Goal: Task Accomplishment & Management: Manage account settings

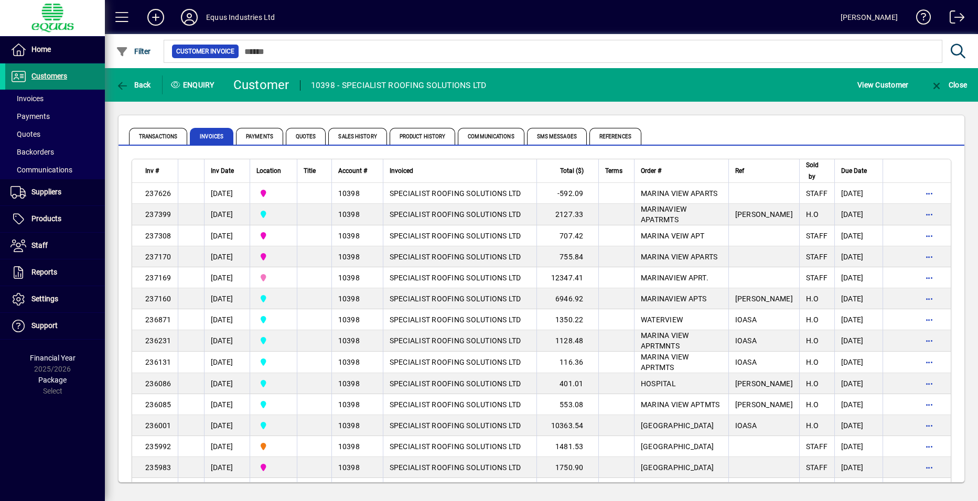
click at [64, 78] on span "Customers" at bounding box center [49, 76] width 36 height 8
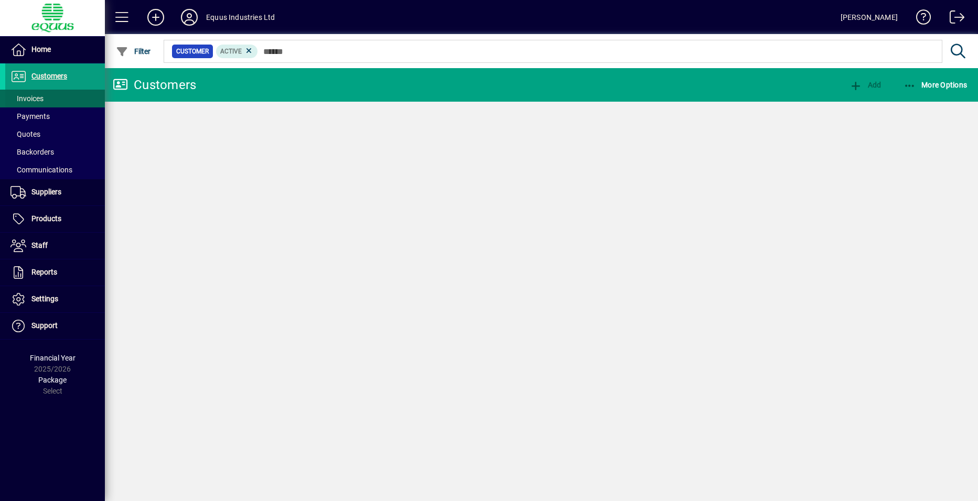
click at [34, 99] on span "Invoices" at bounding box center [26, 98] width 33 height 8
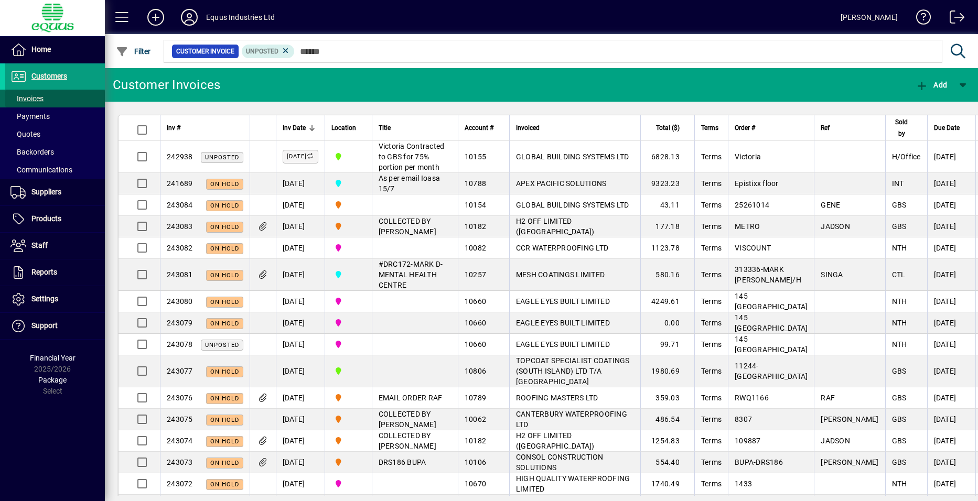
click at [32, 102] on span "Invoices" at bounding box center [26, 98] width 33 height 8
click at [38, 217] on span "Products" at bounding box center [46, 218] width 30 height 8
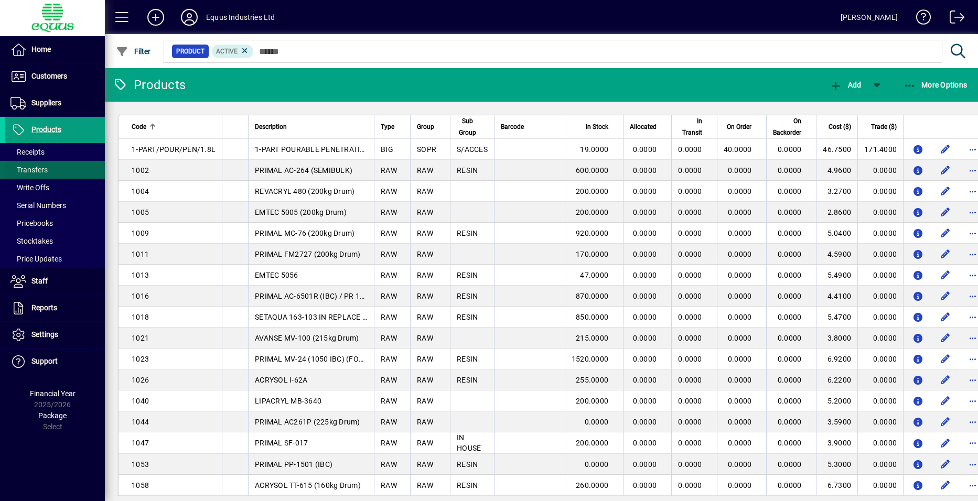
click at [19, 171] on span "Transfers" at bounding box center [28, 170] width 37 height 8
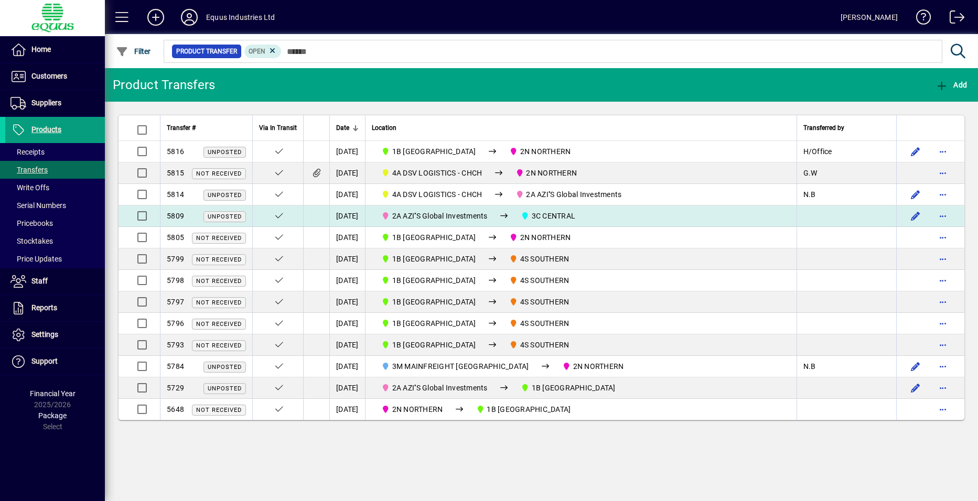
click at [488, 218] on span "2A AZI''S Global Investments" at bounding box center [439, 216] width 95 height 8
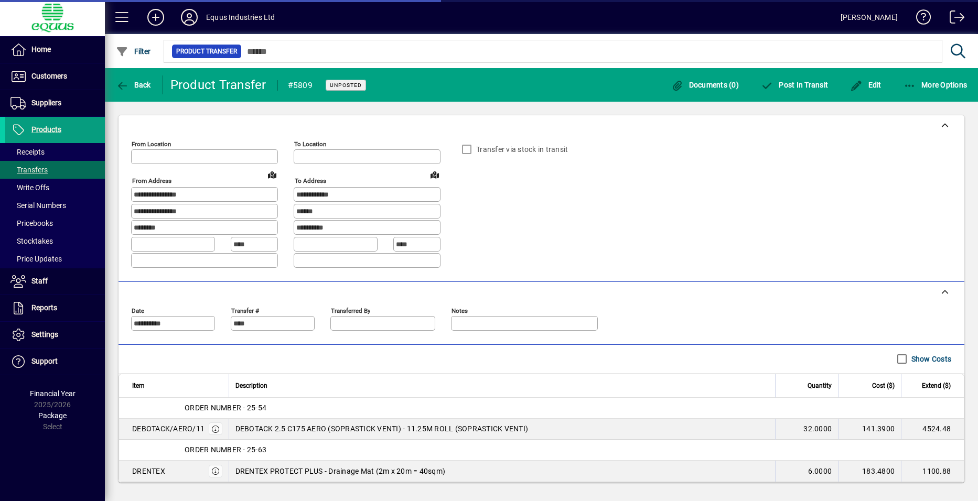
type input "**********"
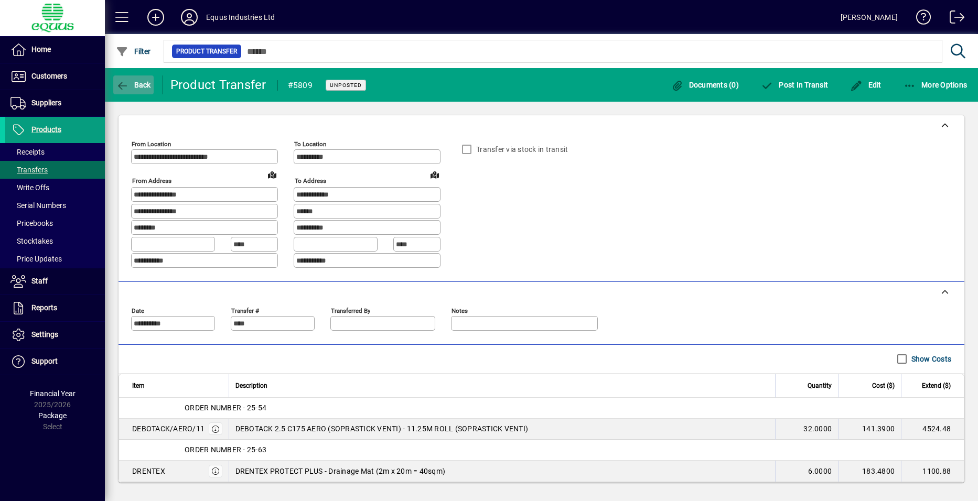
click at [130, 88] on span "Back" at bounding box center [133, 85] width 35 height 8
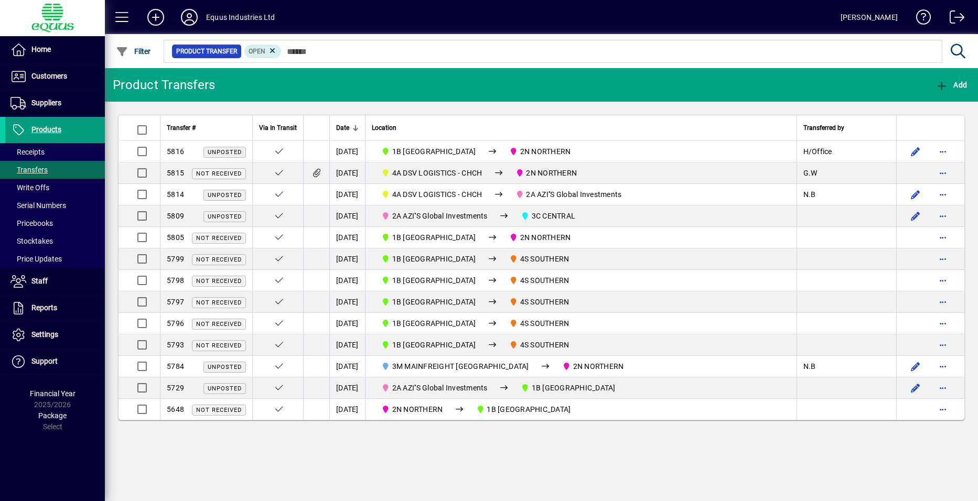
click at [768, 81] on mat-toolbar-row "Product Transfers Add" at bounding box center [541, 85] width 873 height 34
click at [52, 132] on span "Products" at bounding box center [46, 129] width 30 height 8
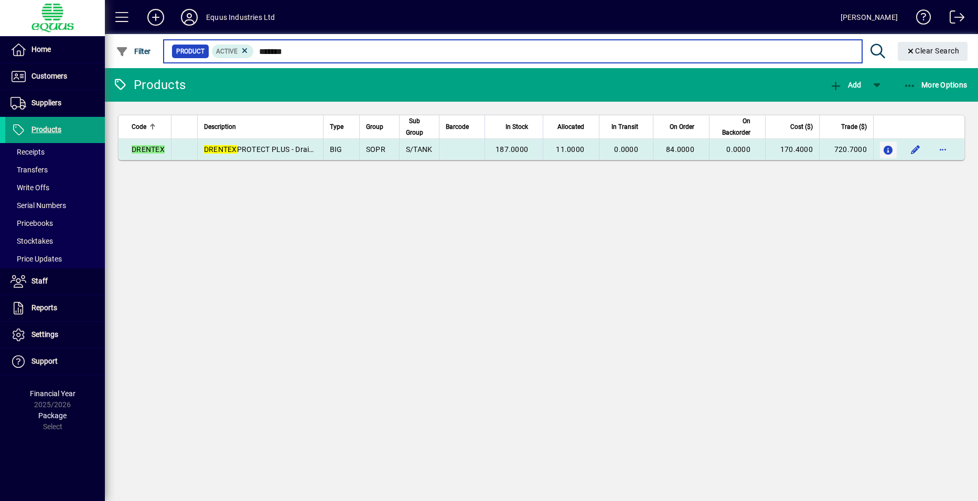
type input "*******"
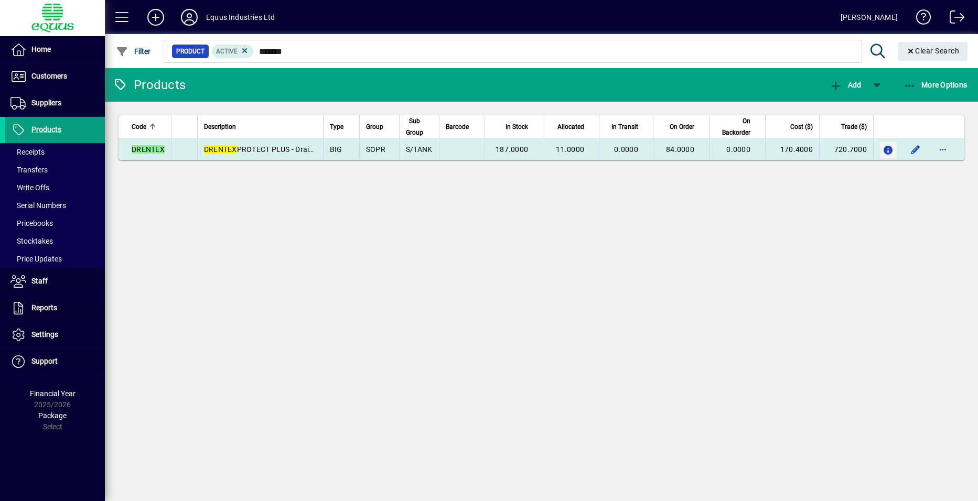
click at [884, 149] on icon "button" at bounding box center [888, 150] width 11 height 9
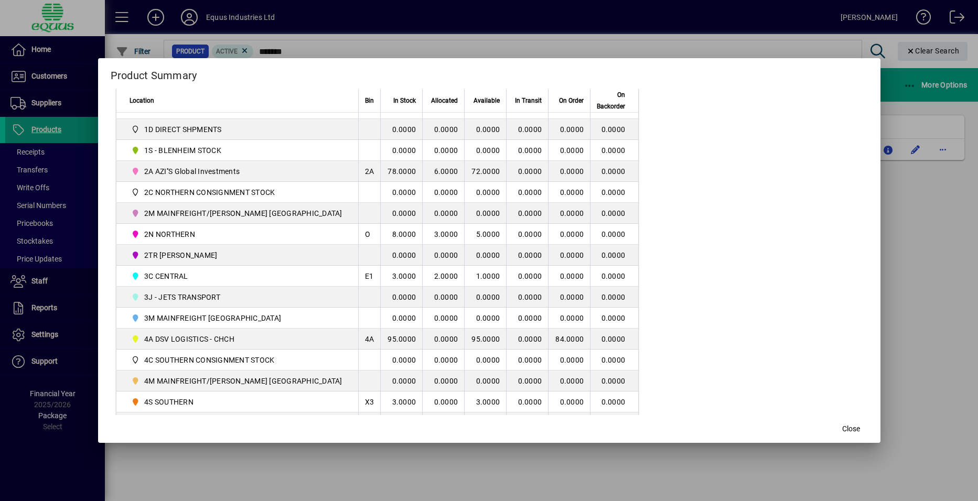
scroll to position [210, 0]
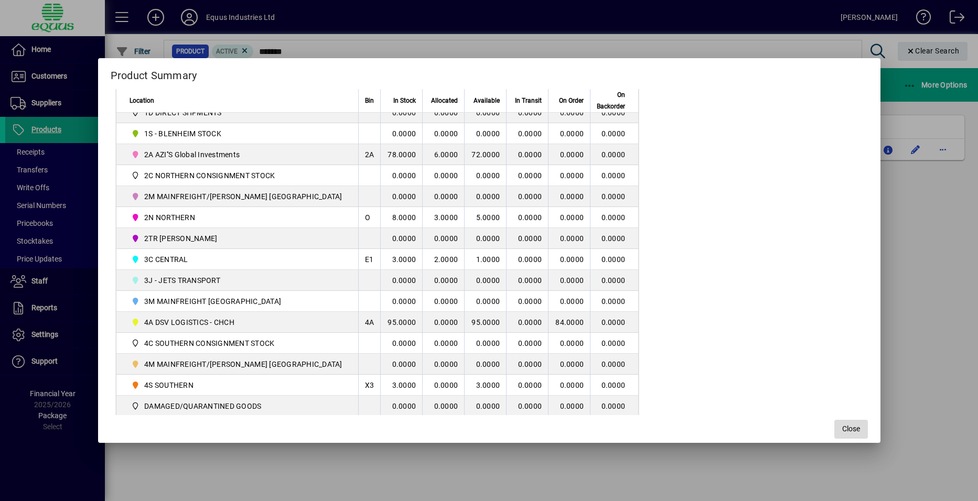
click at [846, 429] on span "Close" at bounding box center [851, 429] width 18 height 11
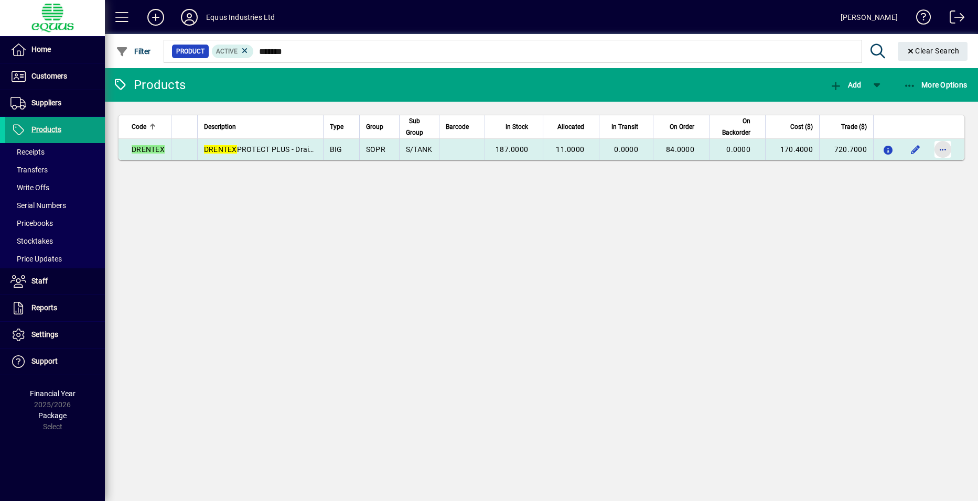
click at [944, 153] on span "button" at bounding box center [942, 149] width 25 height 25
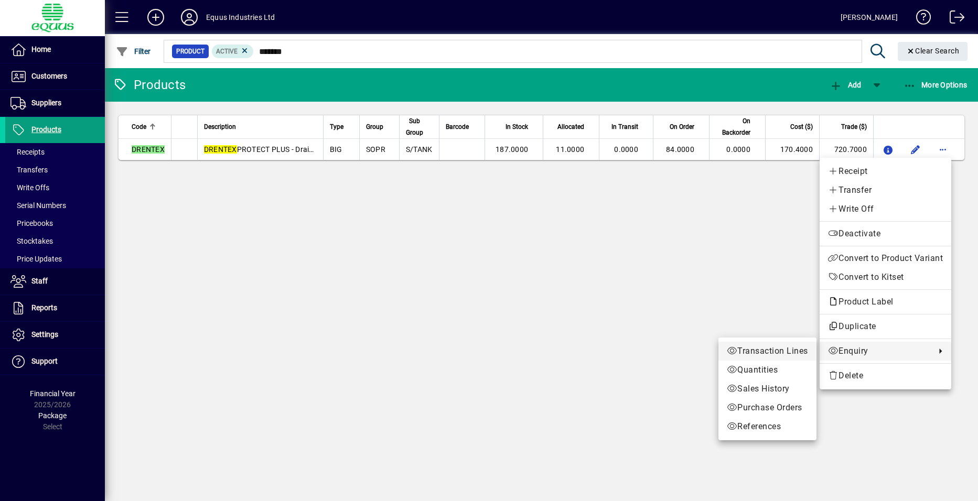
click at [774, 350] on span "Transaction Lines" at bounding box center [767, 351] width 81 height 13
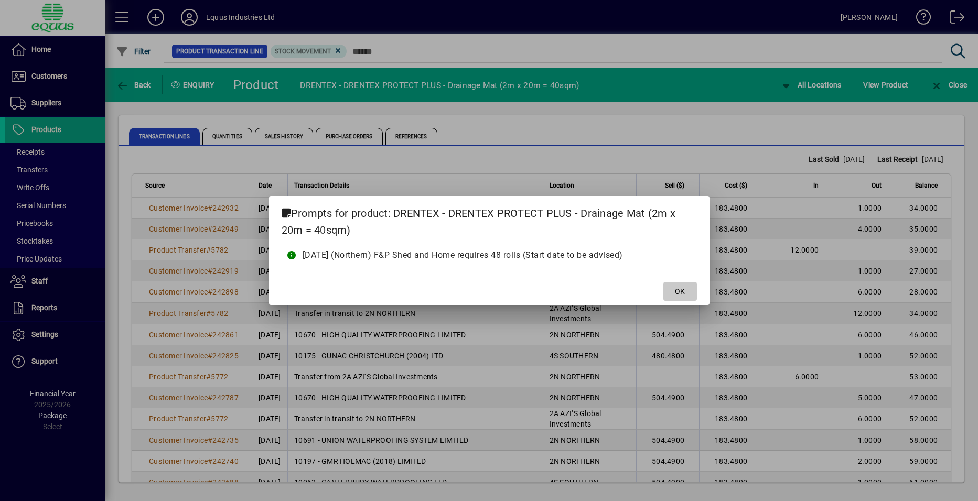
click at [676, 285] on span at bounding box center [680, 291] width 34 height 25
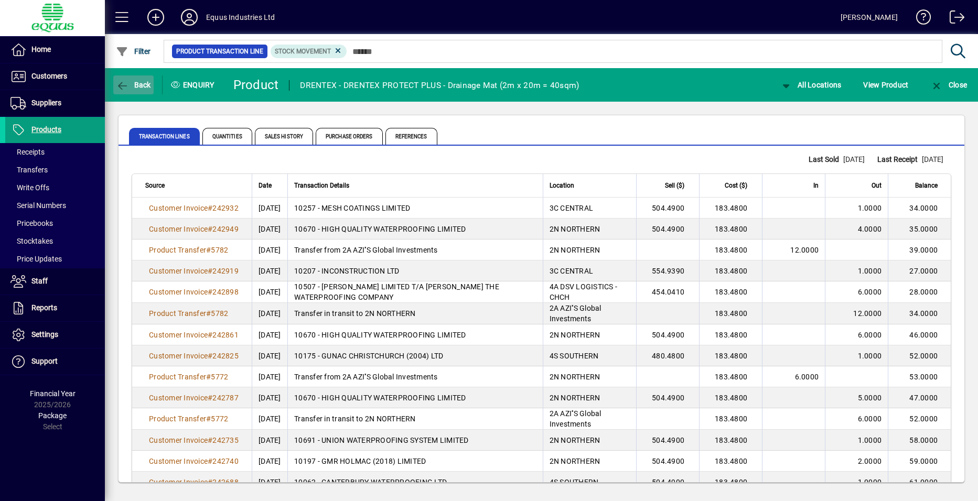
click at [122, 81] on icon "button" at bounding box center [122, 86] width 13 height 10
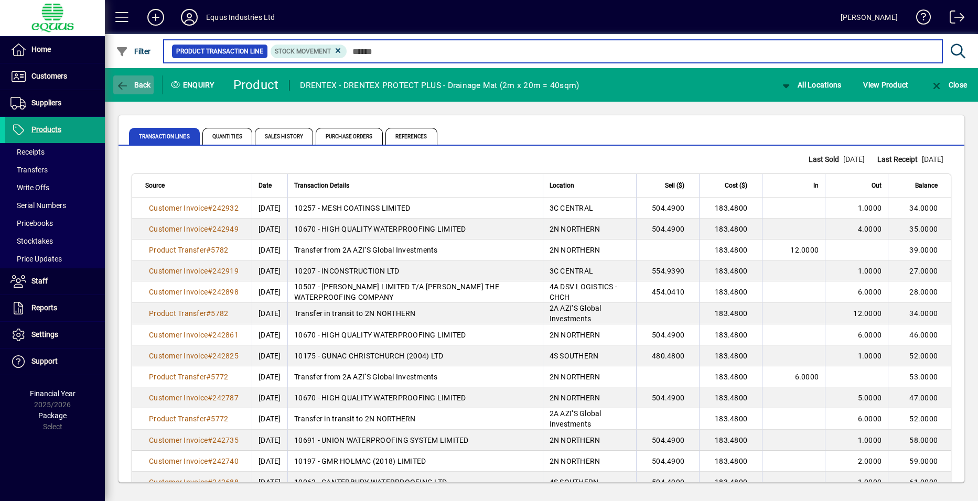
type input "*******"
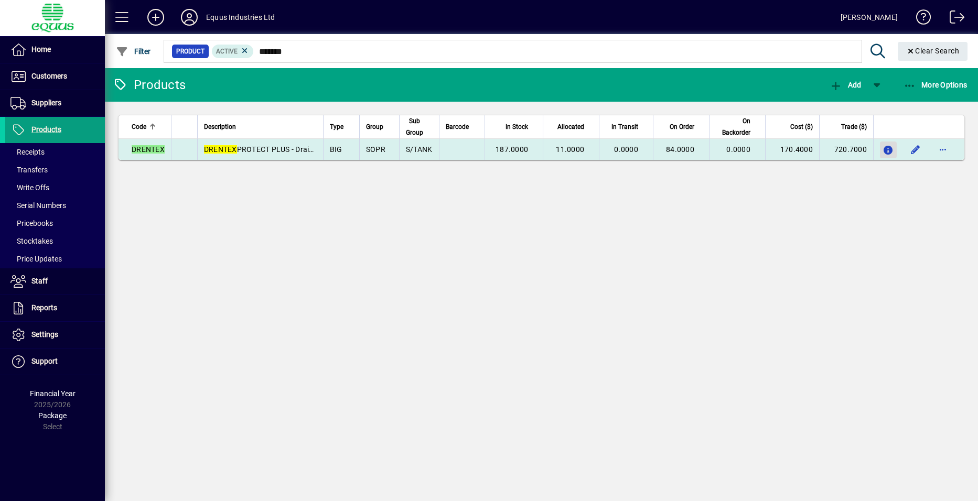
click at [884, 146] on icon "button" at bounding box center [888, 150] width 11 height 9
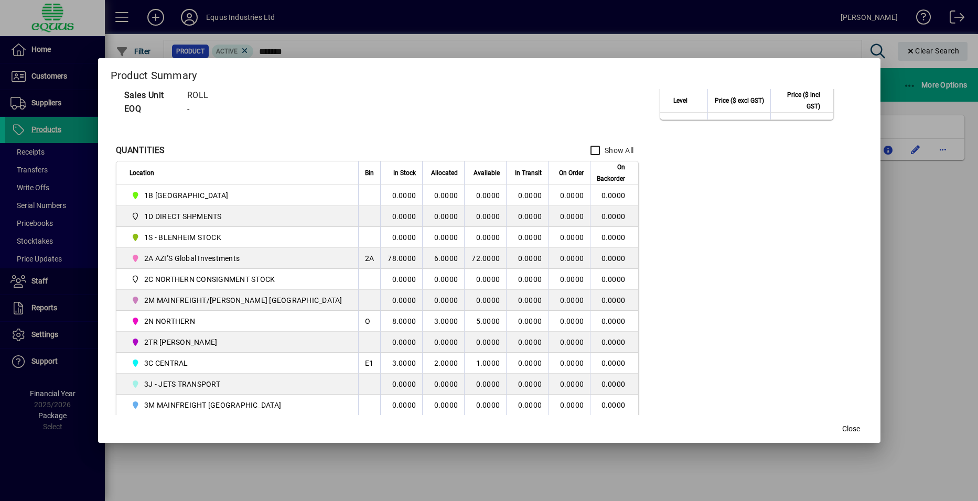
scroll to position [157, 0]
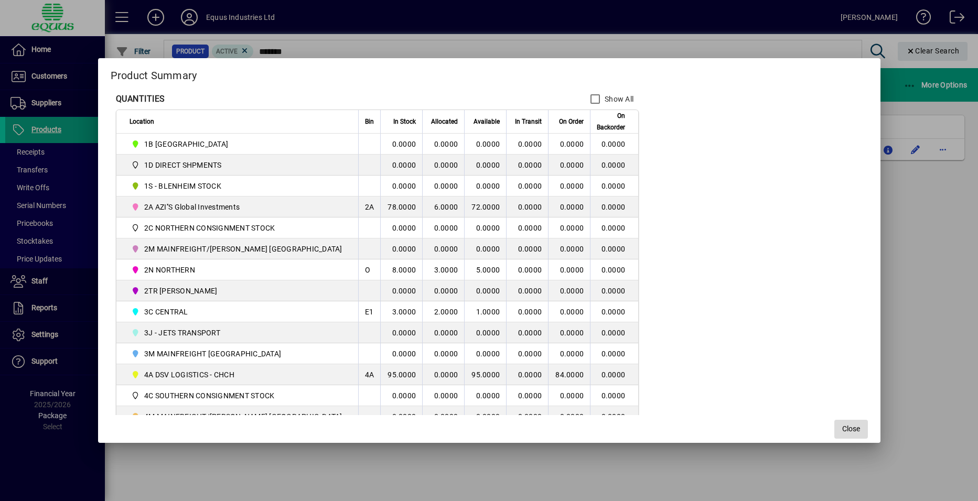
click at [843, 431] on span "Close" at bounding box center [851, 429] width 18 height 11
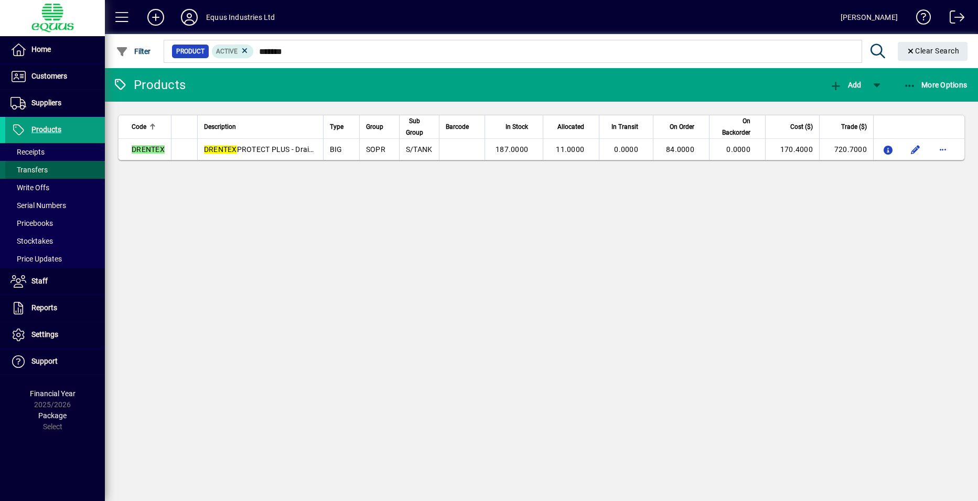
click at [38, 173] on span "Transfers" at bounding box center [28, 170] width 37 height 8
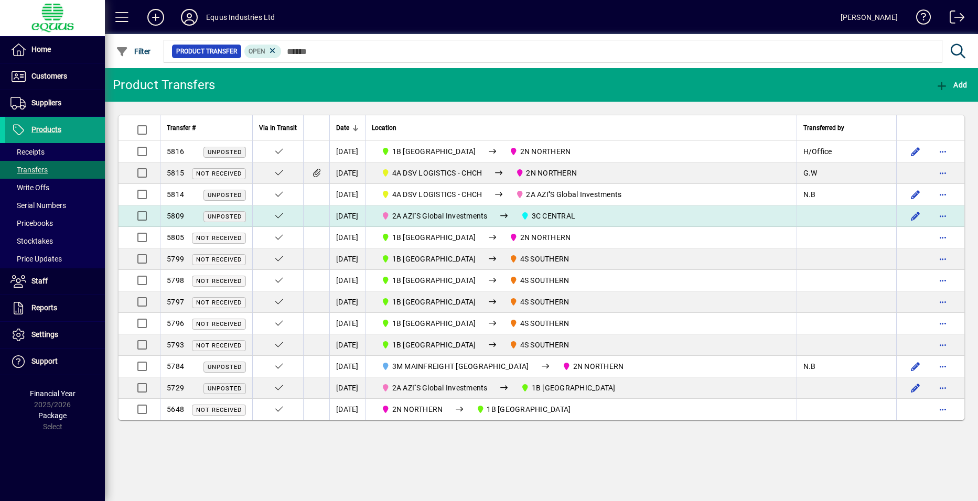
click at [530, 219] on icon at bounding box center [525, 215] width 9 height 7
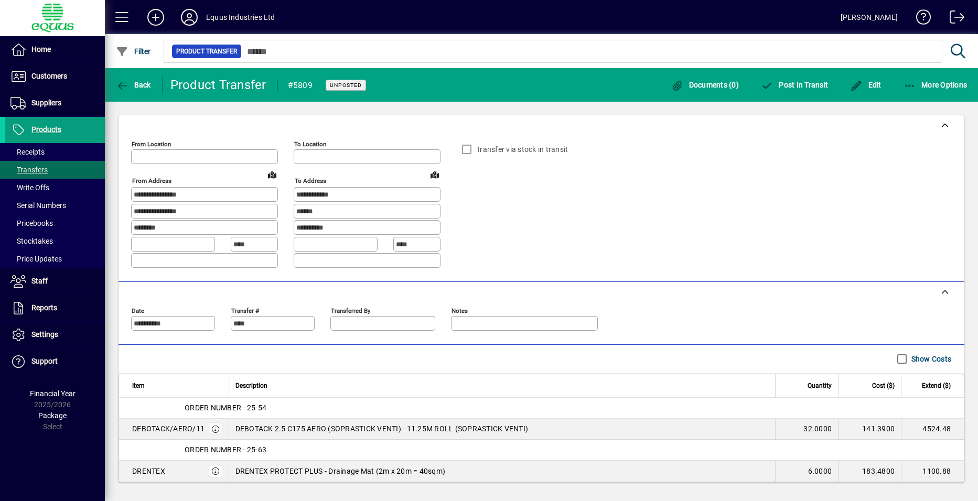
type input "**********"
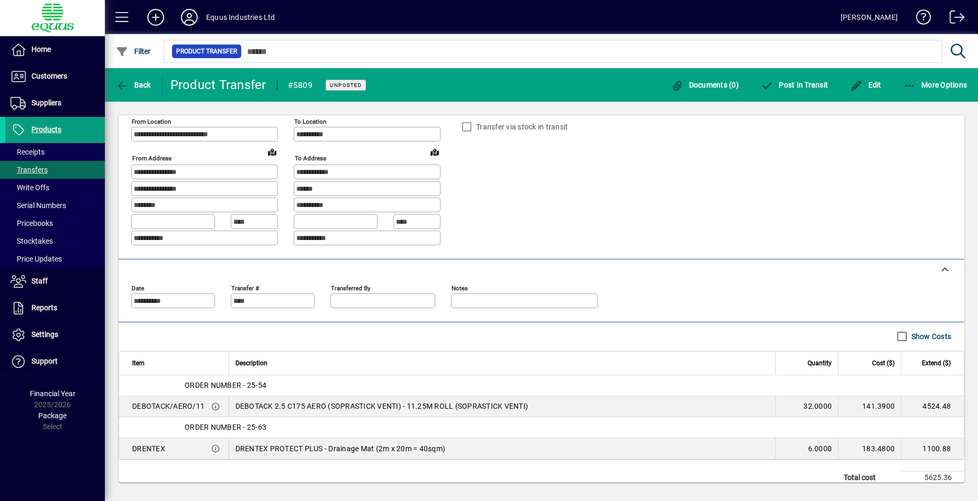
scroll to position [33, 0]
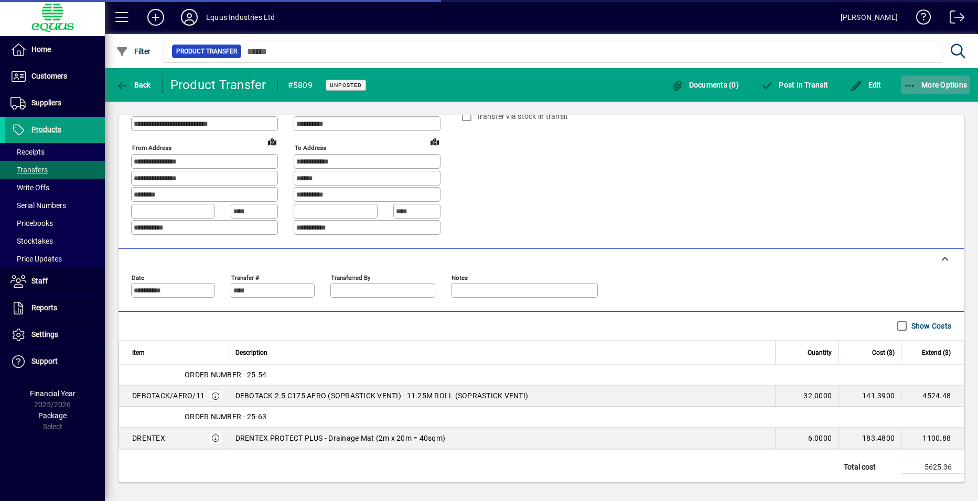
click at [921, 86] on span "More Options" at bounding box center [936, 85] width 64 height 8
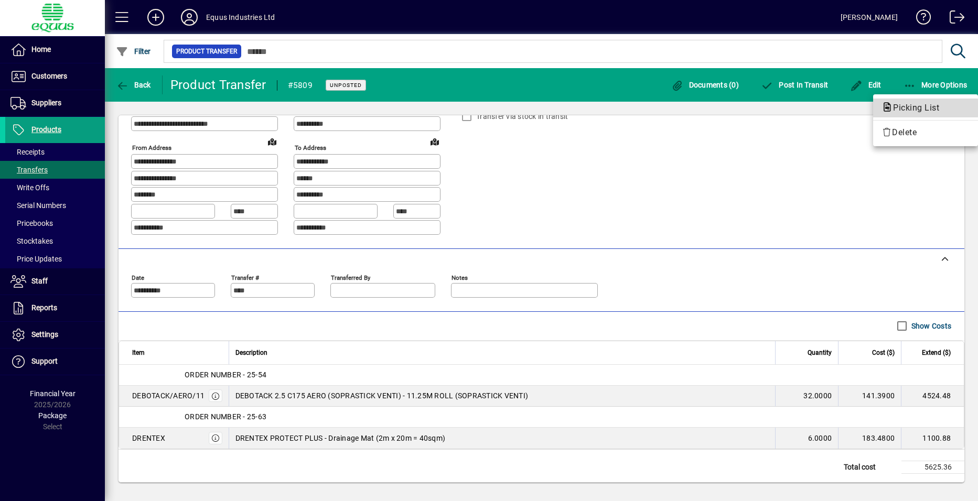
click at [911, 108] on span "Picking List" at bounding box center [912, 108] width 63 height 10
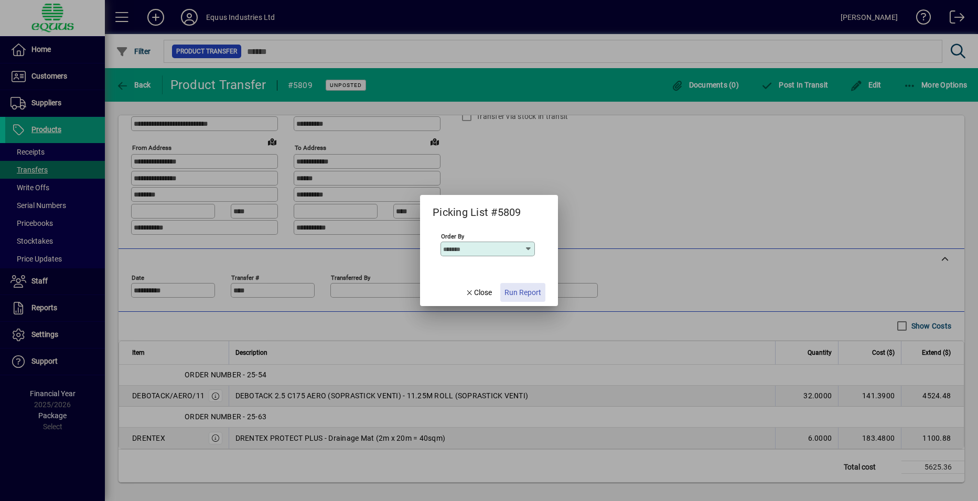
click at [524, 294] on span "Run Report" at bounding box center [522, 292] width 37 height 11
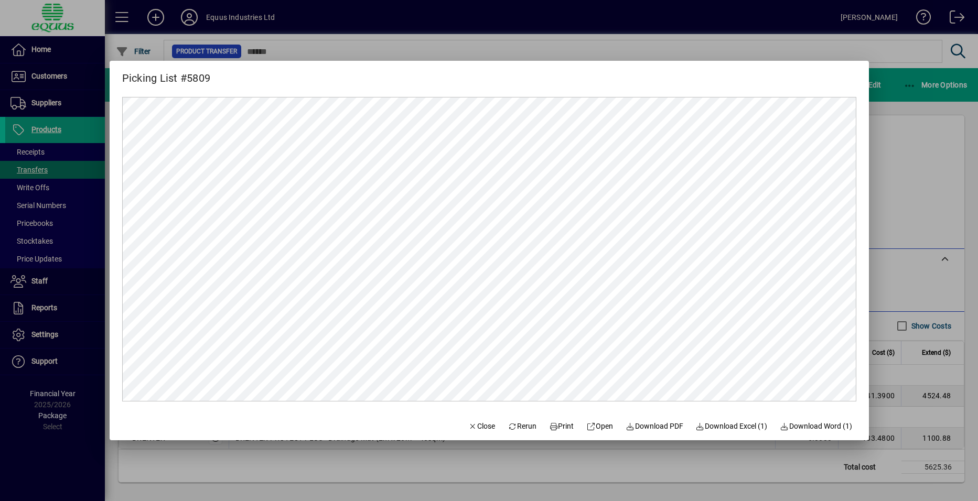
scroll to position [0, 0]
click at [552, 426] on span "Print" at bounding box center [561, 426] width 25 height 11
click at [468, 428] on span "Close" at bounding box center [481, 426] width 27 height 11
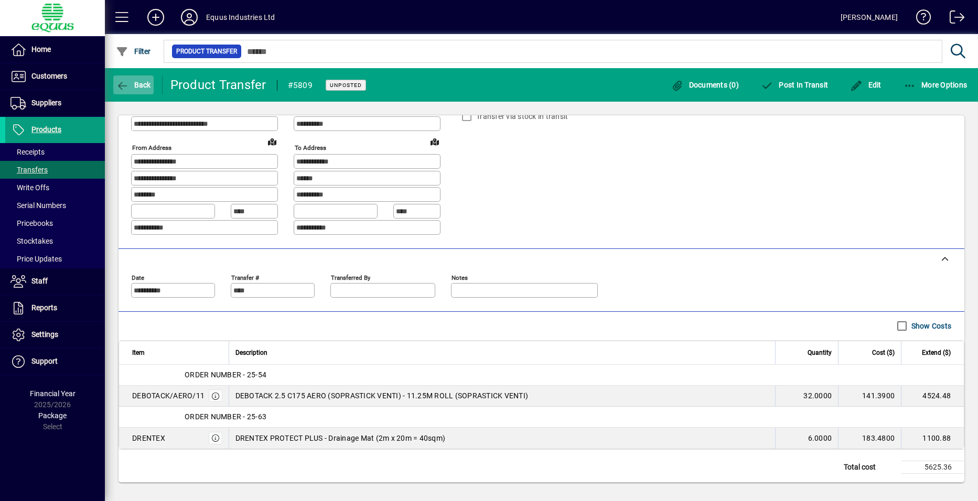
click at [121, 82] on icon "button" at bounding box center [122, 86] width 13 height 10
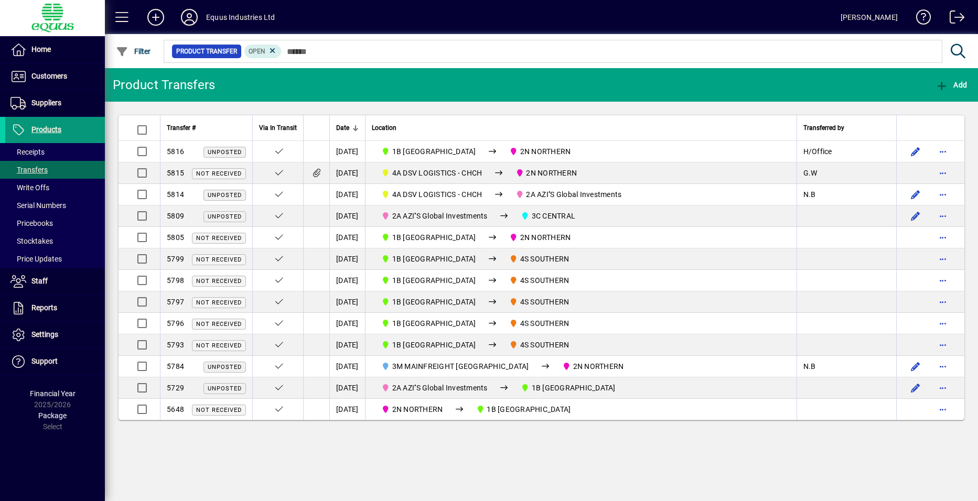
click at [82, 129] on span at bounding box center [55, 129] width 100 height 25
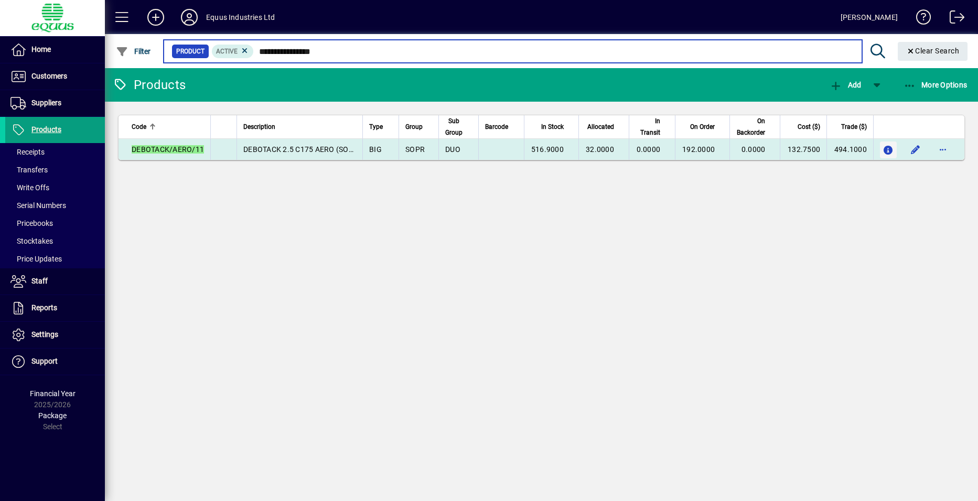
type input "**********"
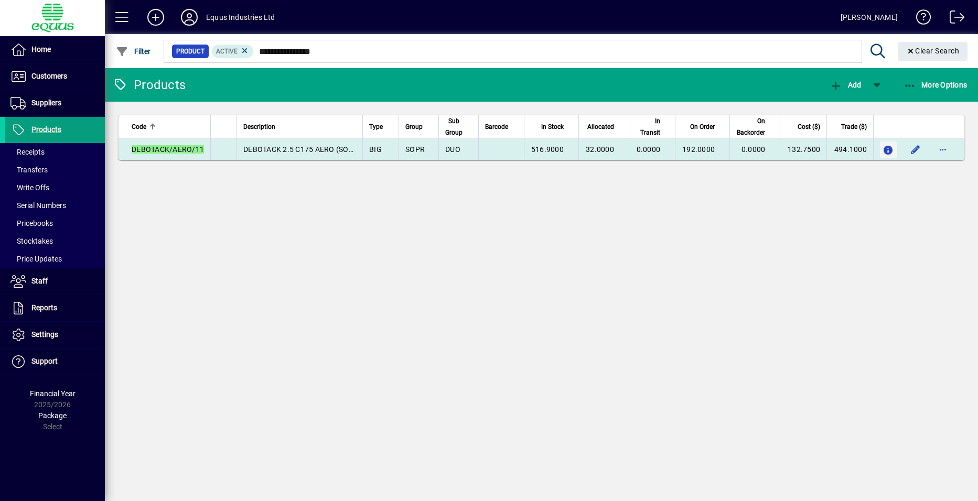
click at [892, 153] on icon "button" at bounding box center [888, 150] width 11 height 9
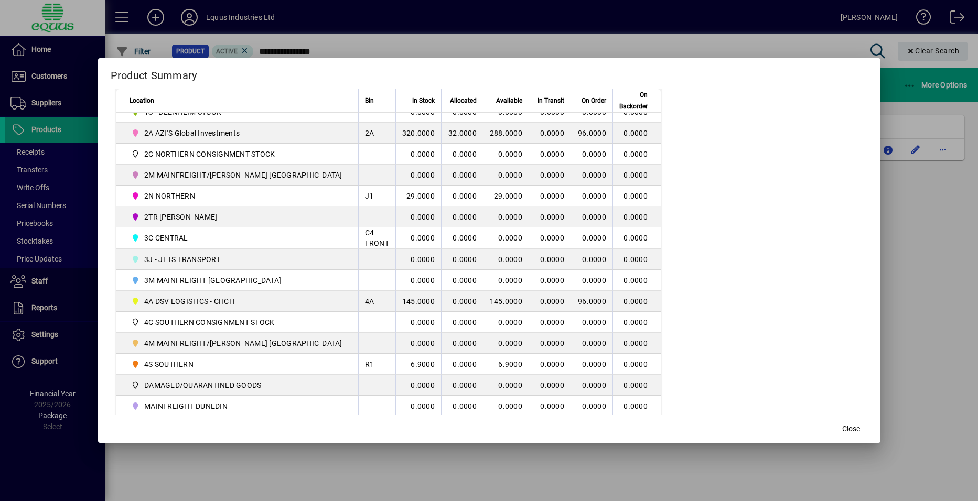
scroll to position [262, 0]
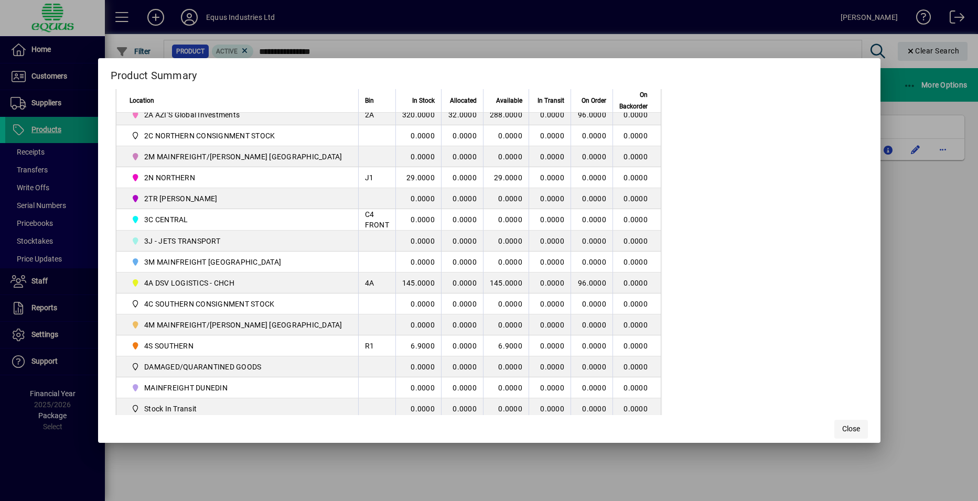
click at [856, 433] on span "Close" at bounding box center [851, 429] width 18 height 11
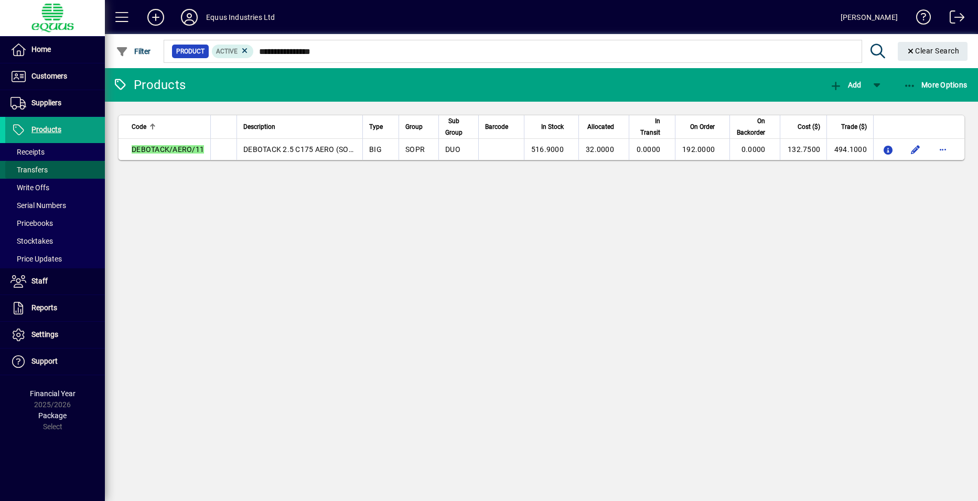
click at [41, 173] on span "Transfers" at bounding box center [28, 170] width 37 height 8
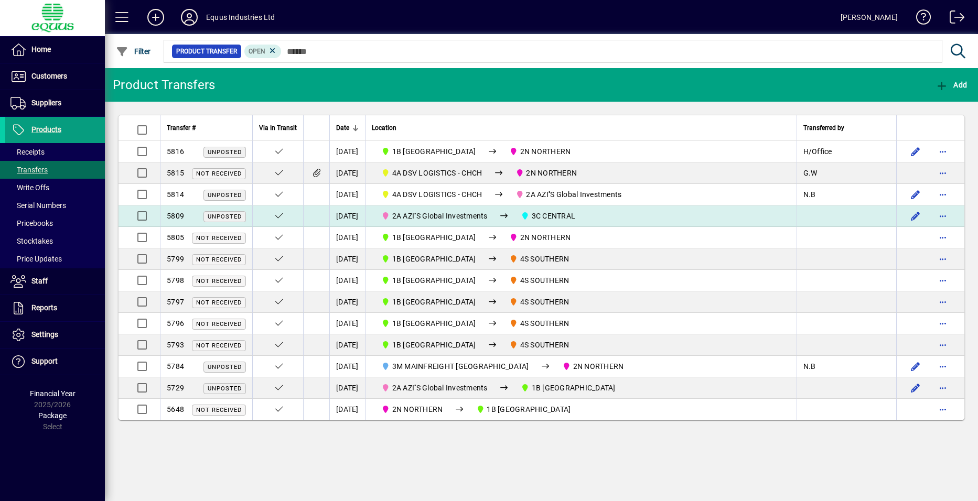
click at [492, 216] on span "2A AZI''S Global Investments" at bounding box center [434, 216] width 115 height 13
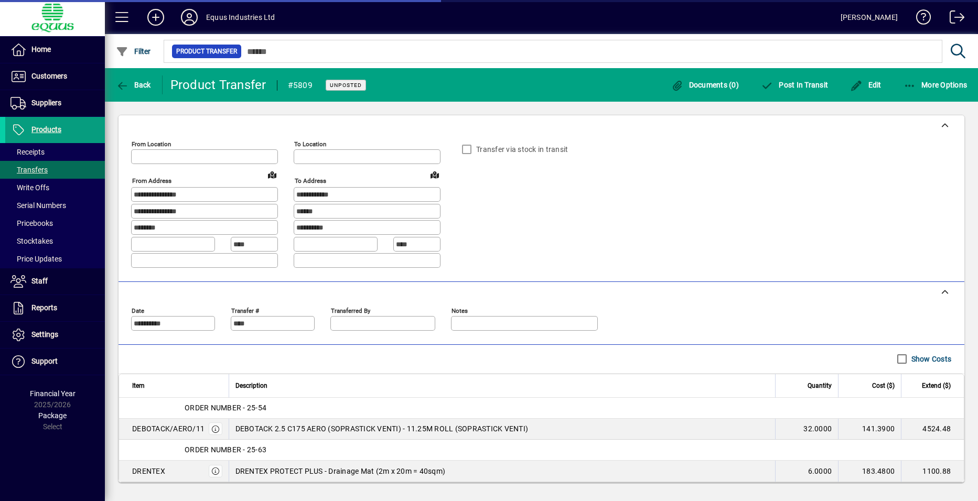
type input "**********"
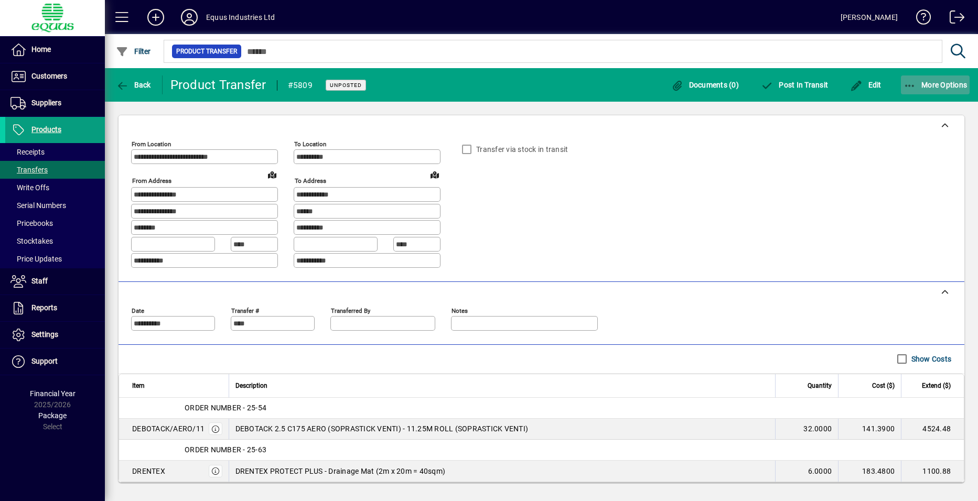
click at [913, 94] on span "button" at bounding box center [935, 84] width 69 height 25
click at [907, 108] on span "Picking List" at bounding box center [912, 108] width 63 height 10
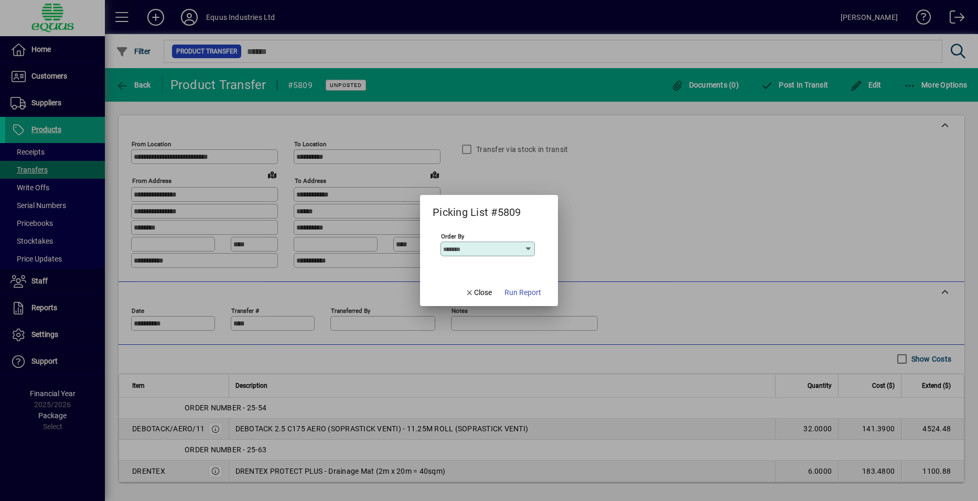
click at [526, 290] on span "Run Report" at bounding box center [522, 292] width 37 height 11
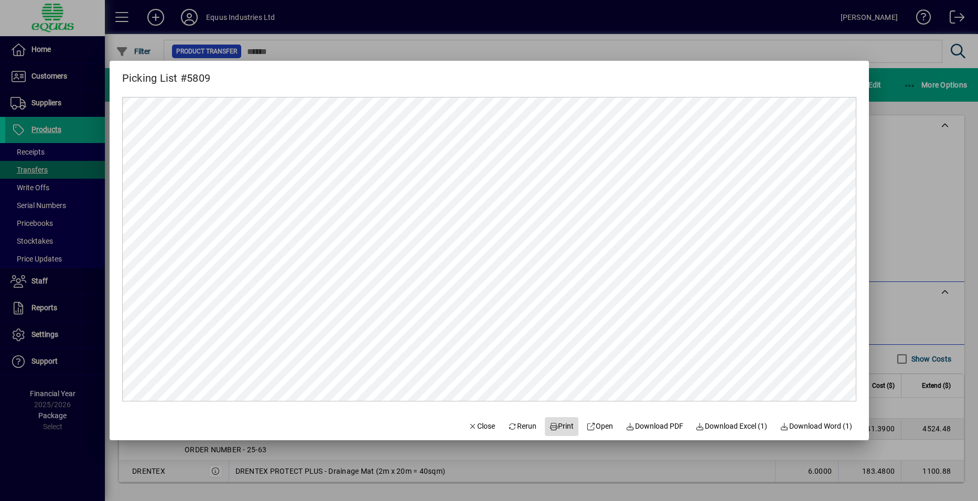
click at [560, 430] on span "Print" at bounding box center [561, 426] width 25 height 11
click at [468, 427] on icon "button" at bounding box center [472, 426] width 9 height 7
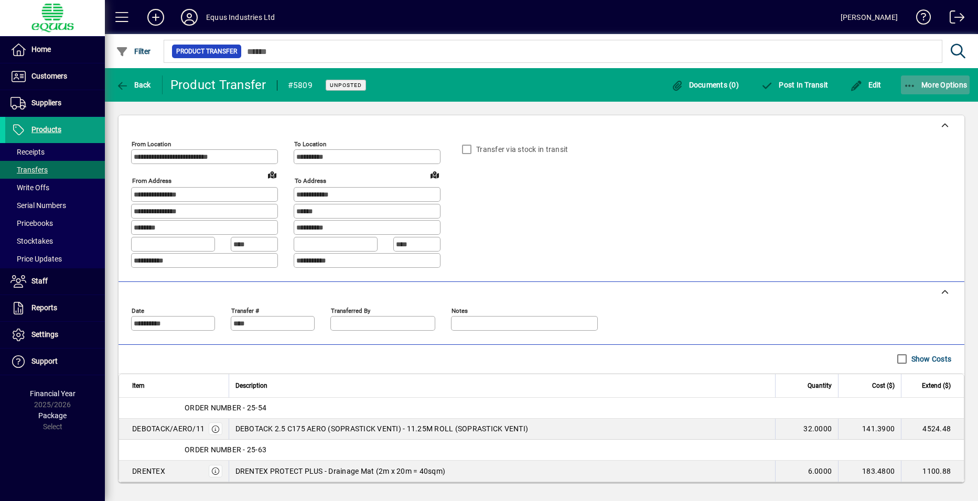
click at [917, 85] on span "More Options" at bounding box center [936, 85] width 64 height 8
click at [838, 103] on div at bounding box center [489, 250] width 978 height 501
click at [870, 87] on span "Edit" at bounding box center [865, 85] width 31 height 8
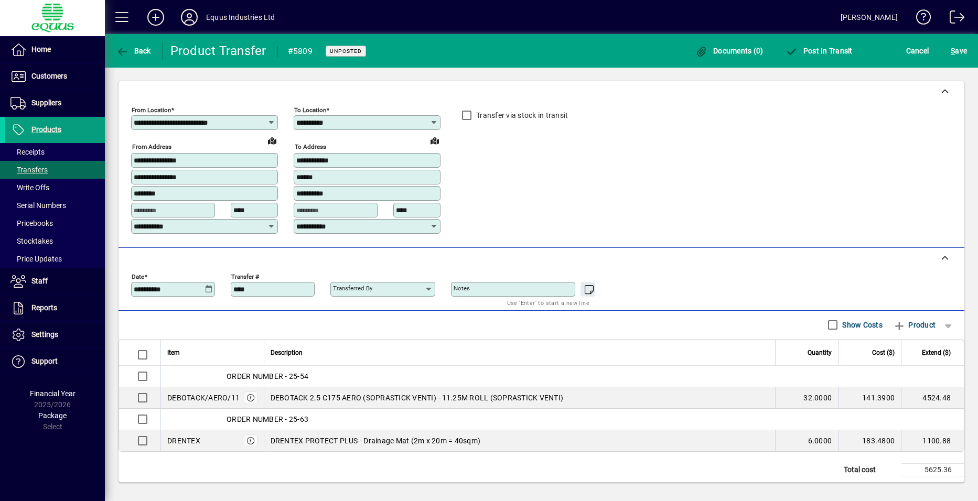
click at [432, 287] on icon at bounding box center [429, 289] width 8 height 8
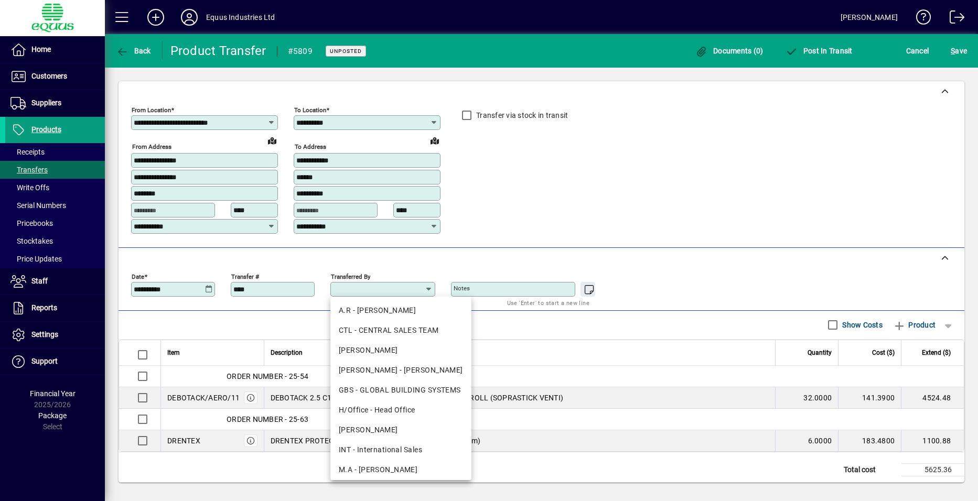
click at [663, 286] on div "**********" at bounding box center [541, 287] width 821 height 37
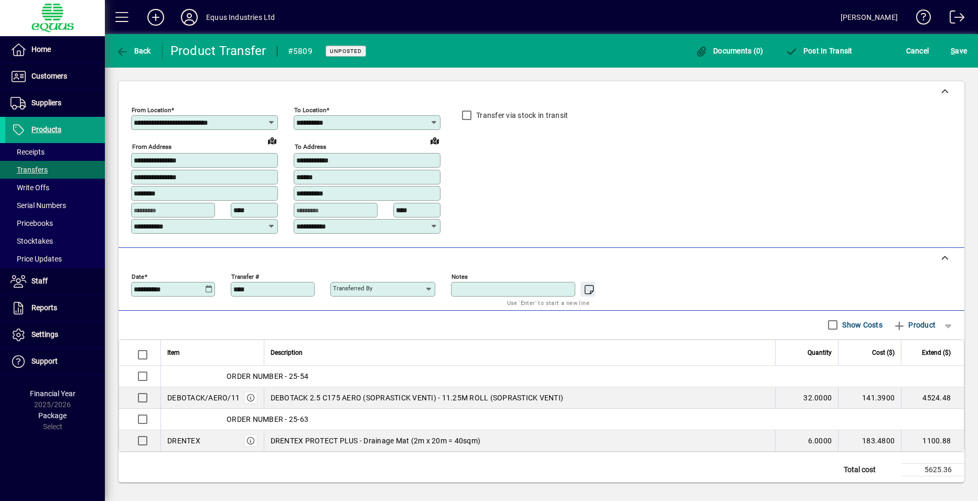
click at [491, 290] on textarea "Notes" at bounding box center [514, 289] width 121 height 8
type textarea "**********"
click at [952, 57] on span "S ave" at bounding box center [959, 50] width 16 height 17
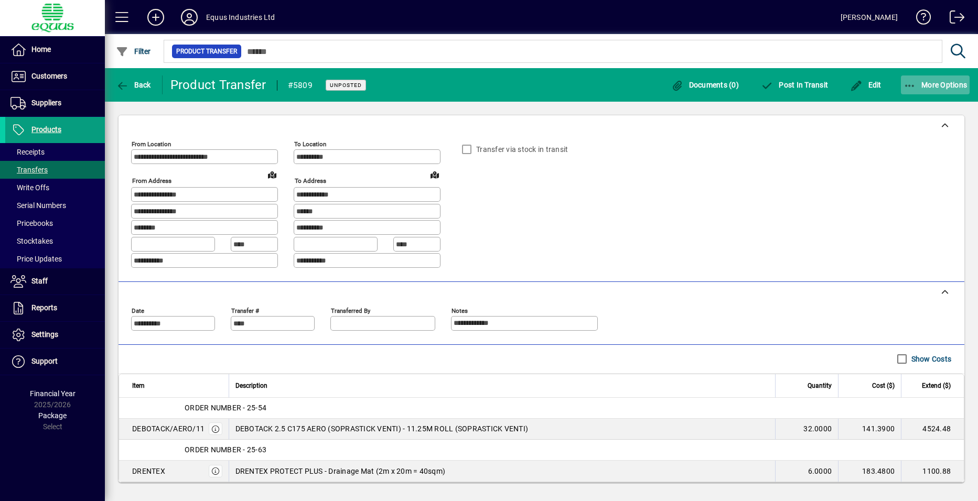
click at [931, 78] on span "button" at bounding box center [935, 84] width 69 height 25
click at [913, 108] on span "Picking List" at bounding box center [912, 108] width 63 height 10
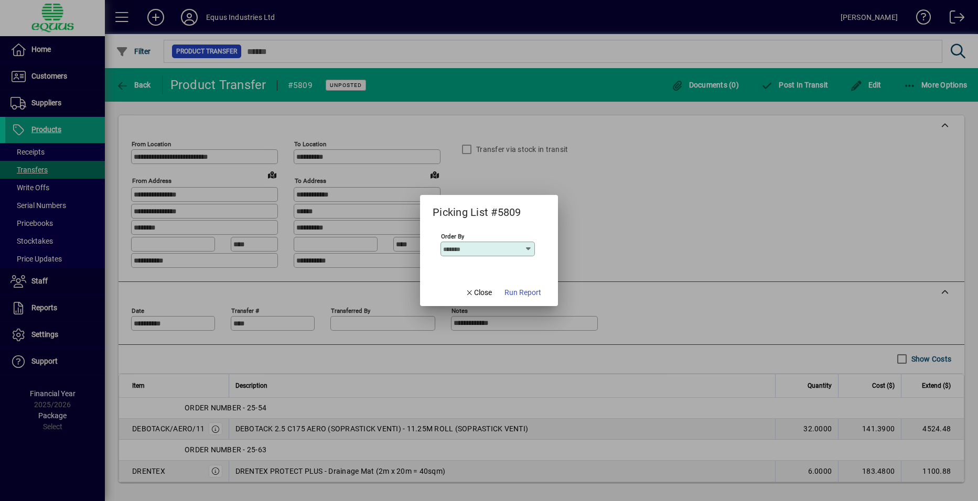
click at [821, 157] on div at bounding box center [489, 250] width 978 height 501
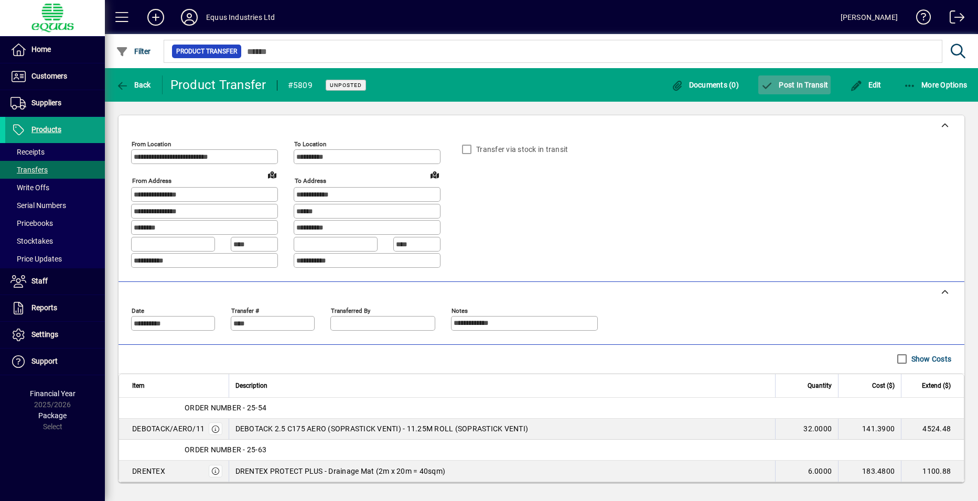
click at [797, 92] on span "button" at bounding box center [794, 84] width 72 height 25
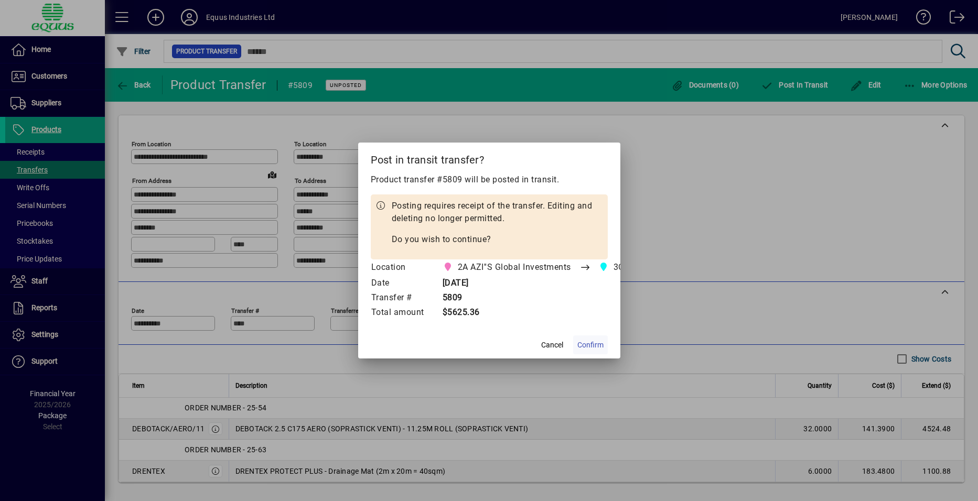
click at [587, 349] on span "Confirm" at bounding box center [590, 345] width 26 height 11
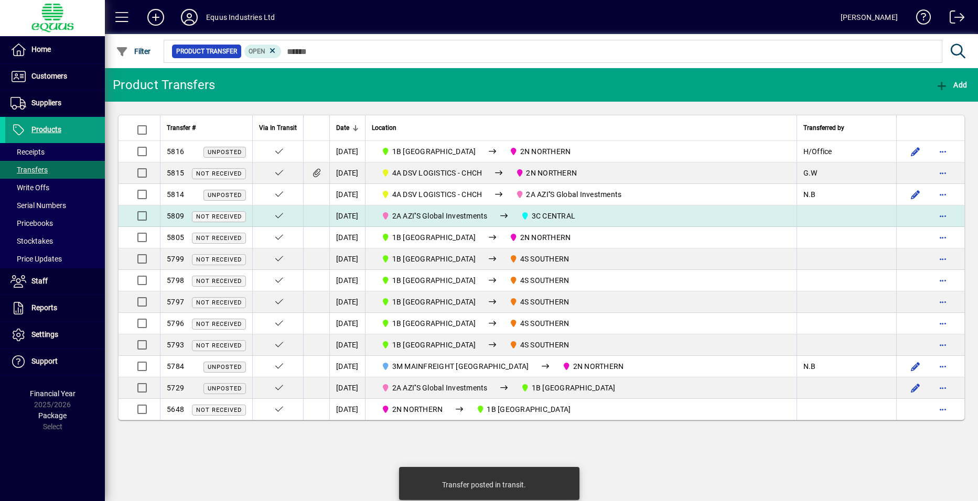
click at [637, 219] on div "2A AZI''S Global Investments 3C CENTRAL" at bounding box center [581, 216] width 418 height 13
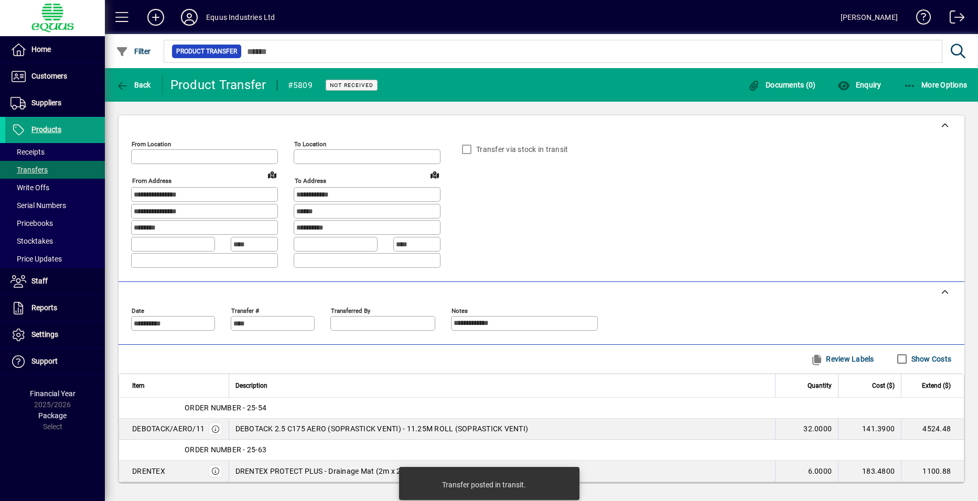
type input "**********"
click at [916, 83] on span "More Options" at bounding box center [936, 85] width 64 height 8
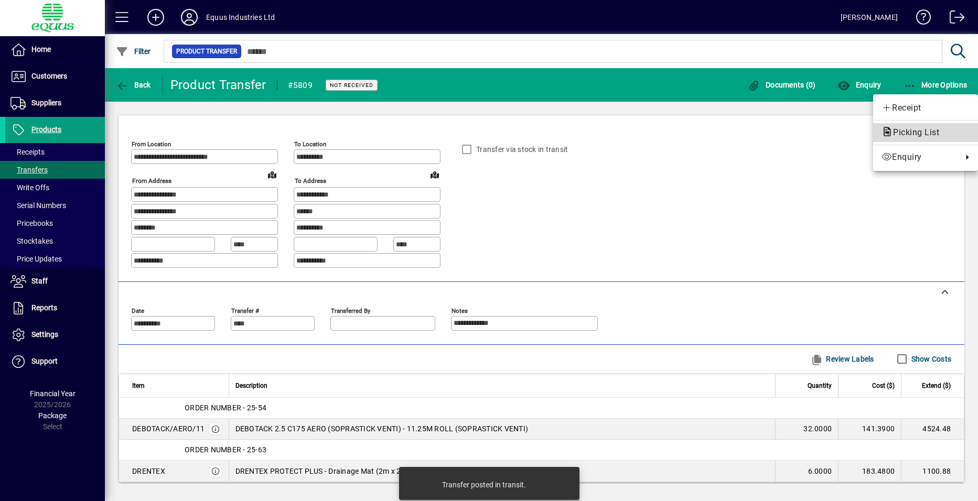
click at [919, 134] on span "Picking List" at bounding box center [912, 132] width 63 height 10
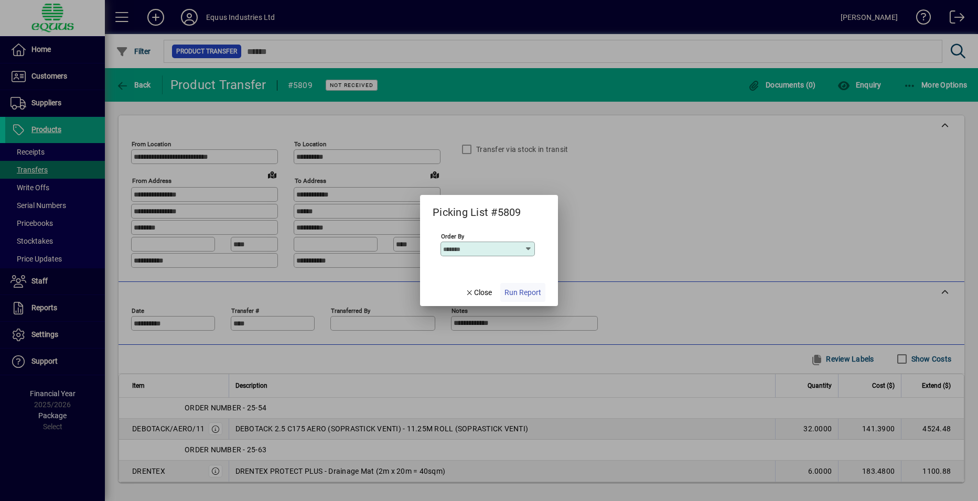
click at [520, 293] on span "Run Report" at bounding box center [522, 292] width 37 height 11
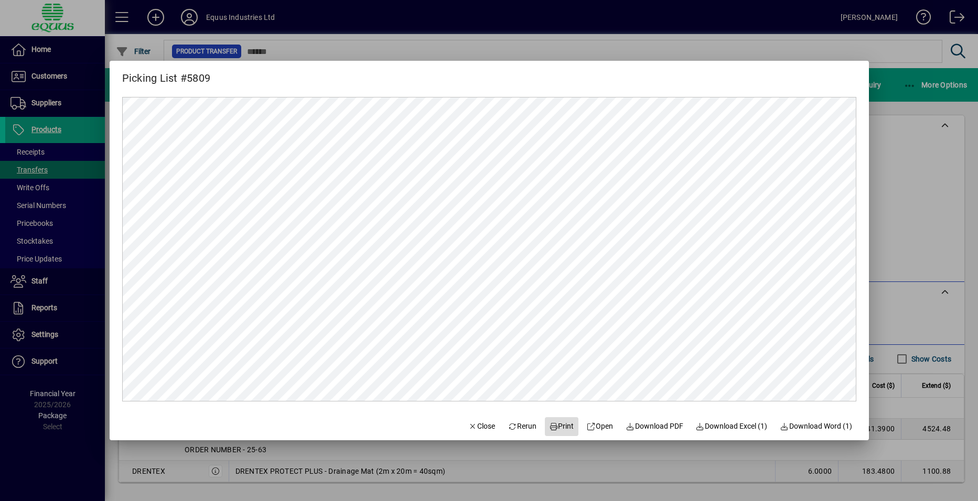
click at [553, 430] on span "Print" at bounding box center [561, 426] width 25 height 11
click at [474, 431] on span "Close" at bounding box center [481, 426] width 27 height 11
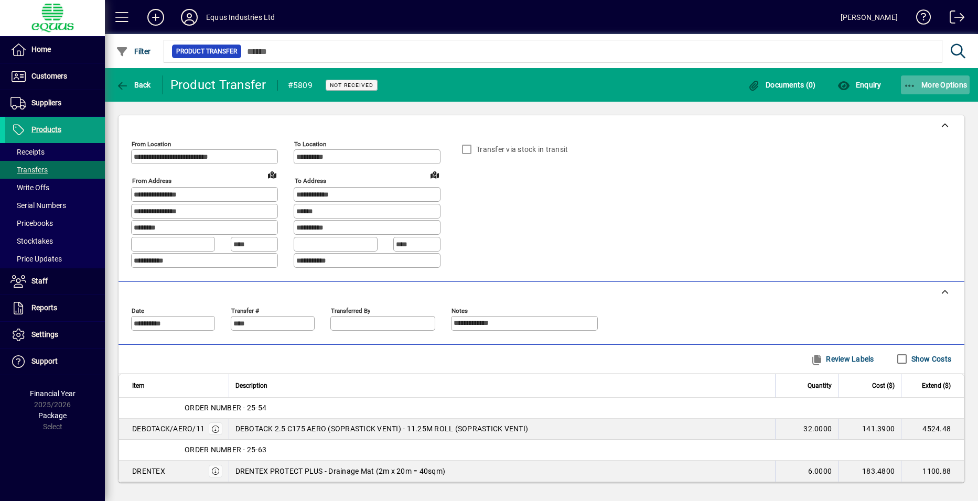
click at [928, 90] on span "button" at bounding box center [935, 84] width 69 height 25
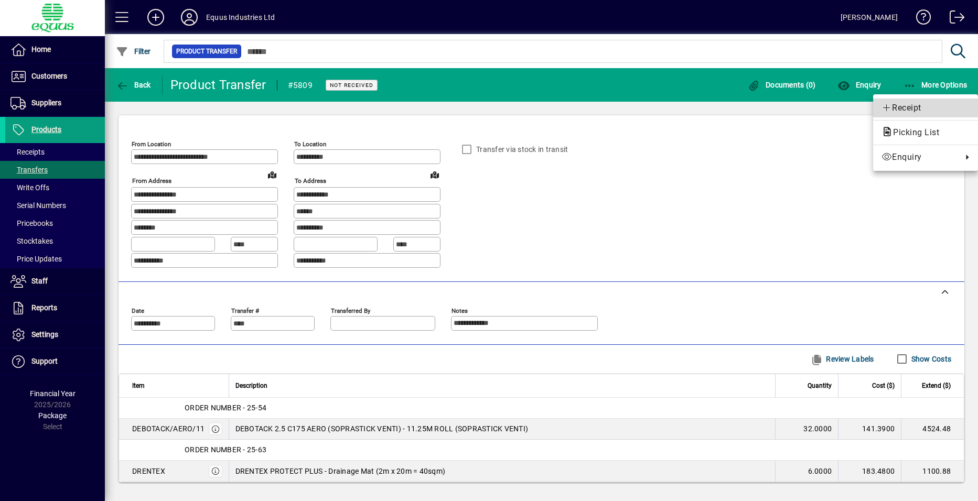
click at [918, 107] on span "Receipt" at bounding box center [925, 108] width 88 height 13
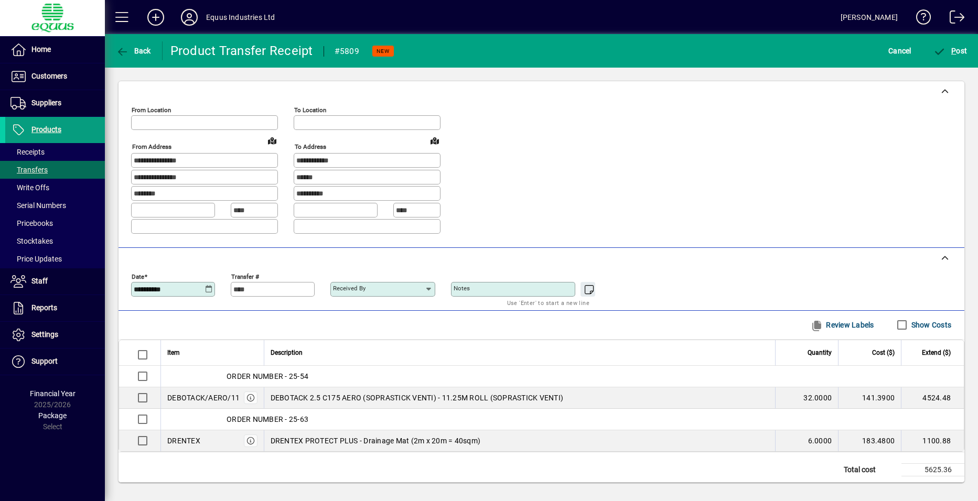
type input "**********"
click at [528, 286] on textarea "Notes" at bounding box center [514, 289] width 121 height 8
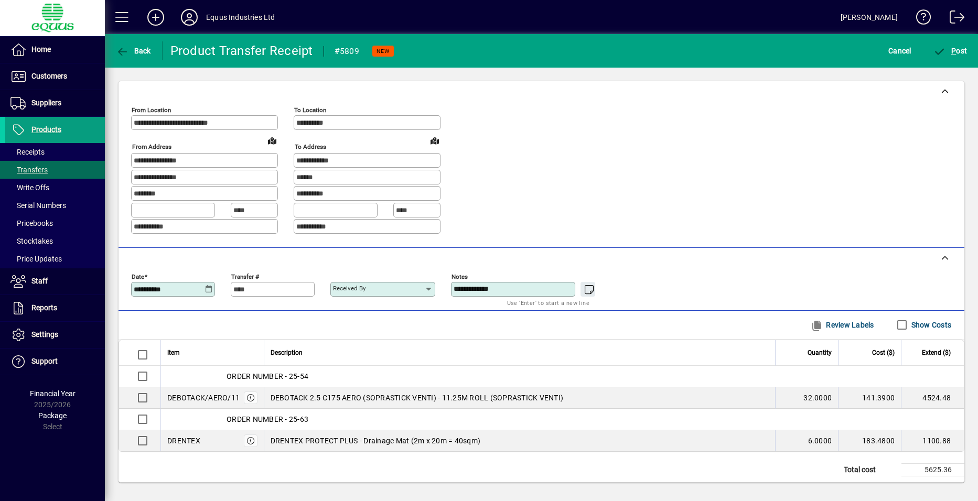
type textarea "**********"
click at [403, 292] on input "Received by" at bounding box center [379, 289] width 92 height 8
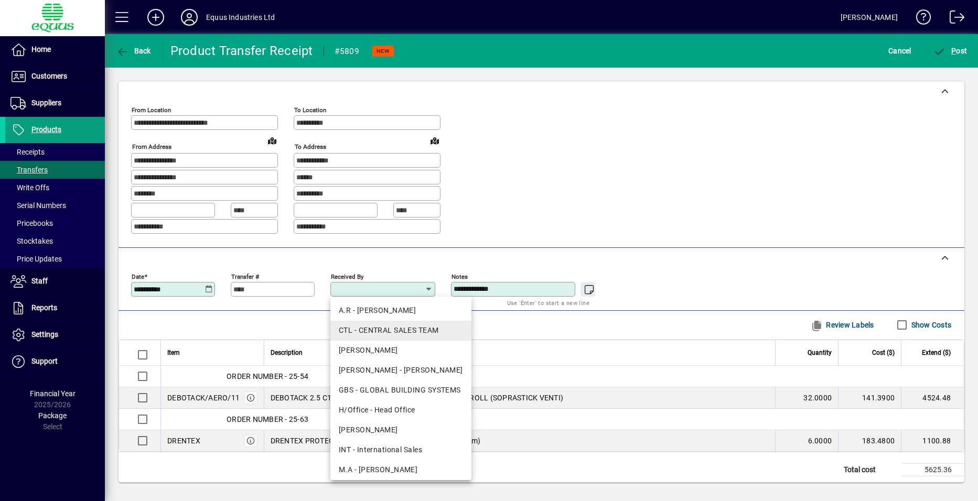
click at [359, 333] on div "CTL - CENTRAL SALES TEAM" at bounding box center [401, 330] width 124 height 11
type input "**********"
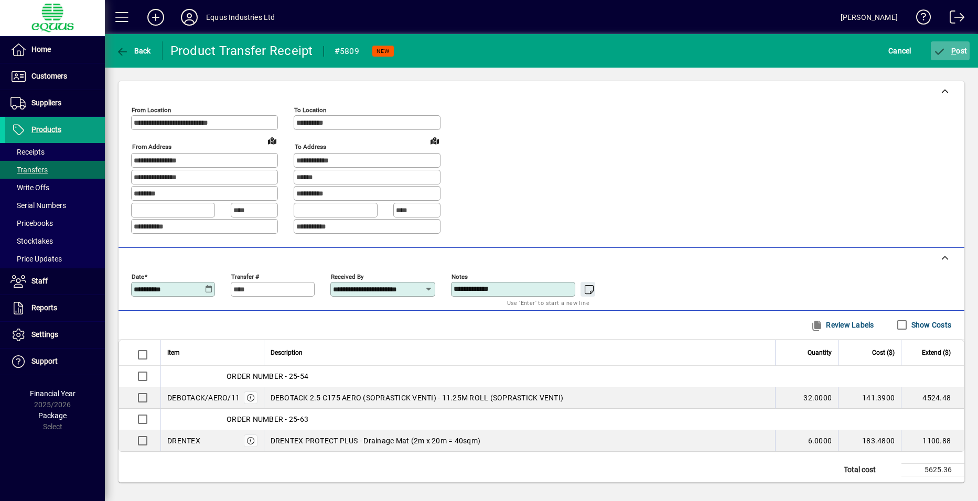
click at [959, 48] on span "P ost" at bounding box center [950, 51] width 34 height 8
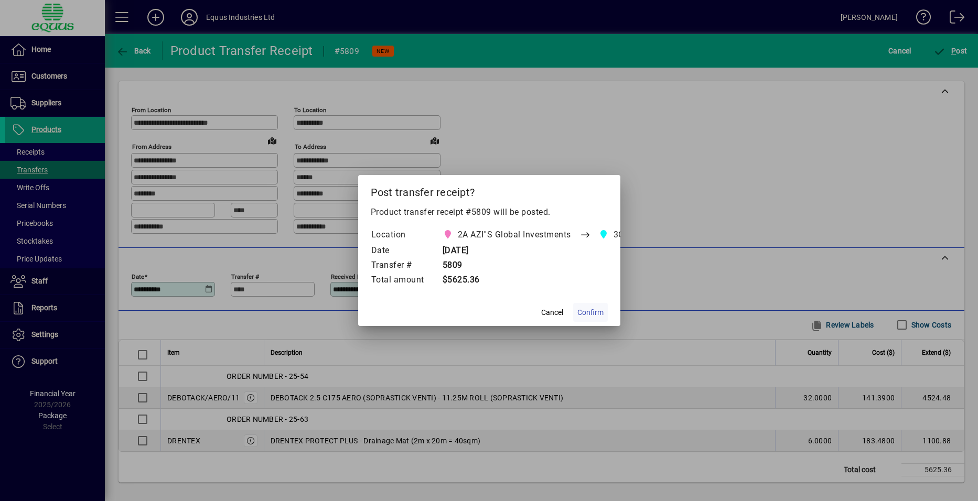
click at [593, 313] on span "Confirm" at bounding box center [590, 312] width 26 height 11
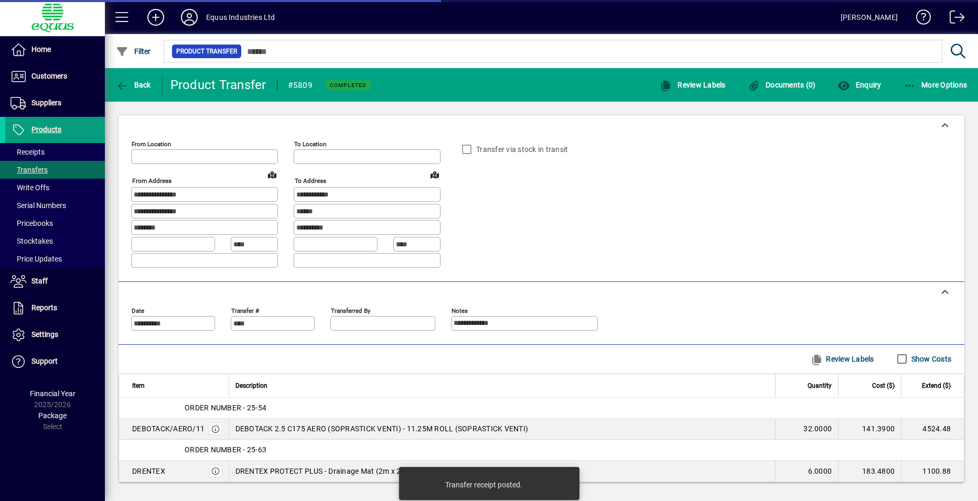
type input "**********"
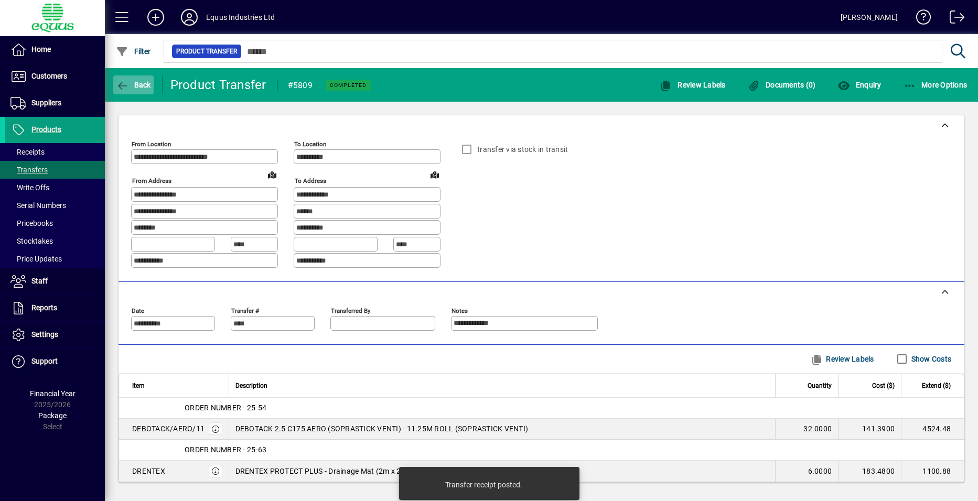
click at [137, 83] on span "Back" at bounding box center [133, 85] width 35 height 8
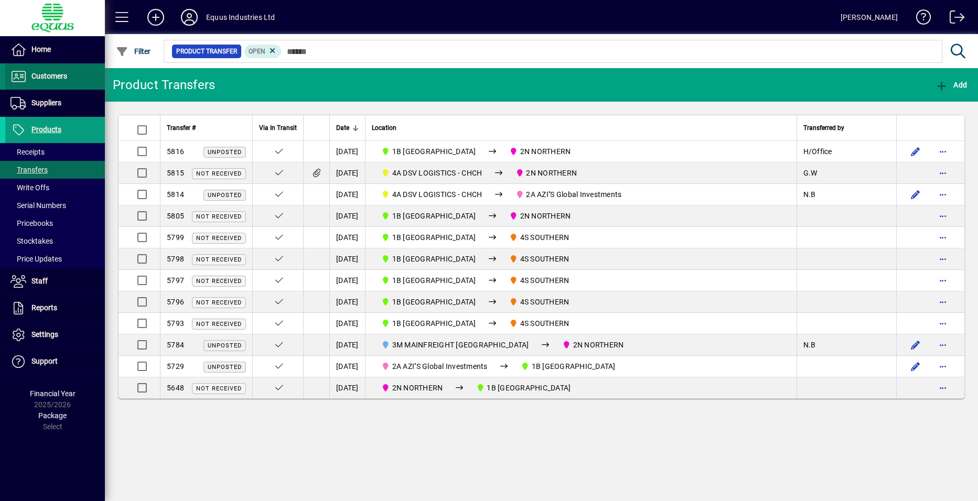
click at [45, 80] on span "Customers" at bounding box center [49, 76] width 36 height 8
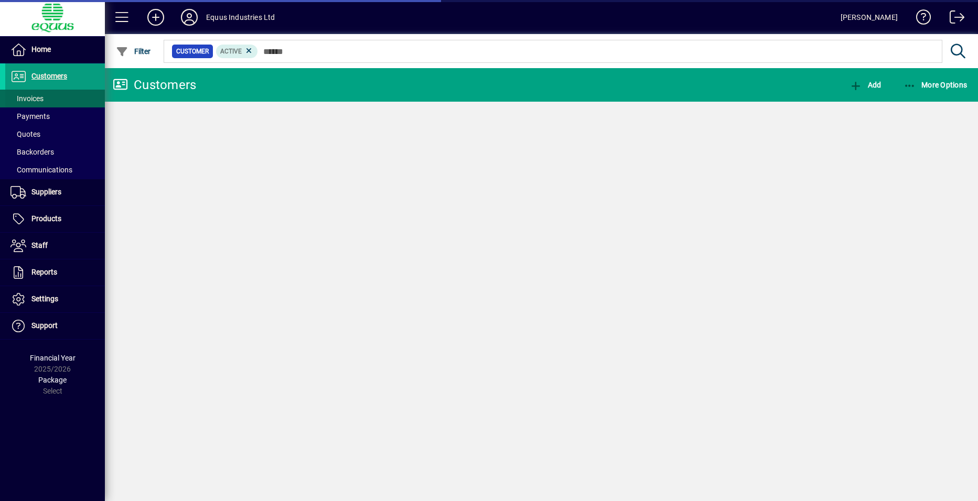
click at [37, 95] on span "Invoices" at bounding box center [26, 98] width 33 height 8
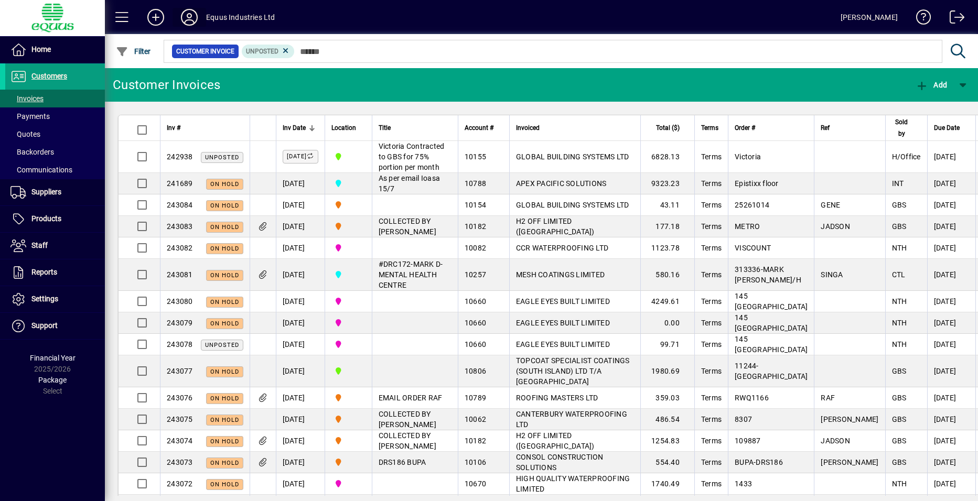
click at [197, 17] on icon at bounding box center [189, 17] width 21 height 17
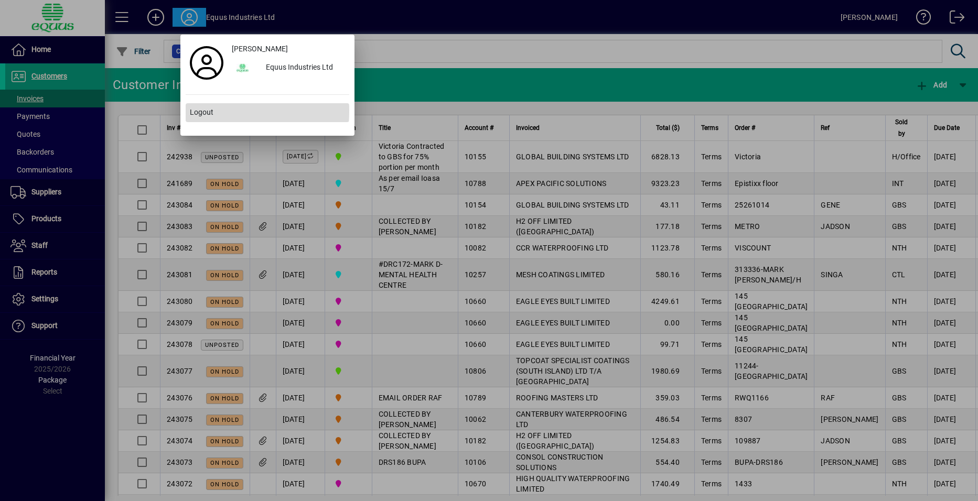
click at [221, 111] on span at bounding box center [268, 112] width 164 height 25
